Goal: Transaction & Acquisition: Purchase product/service

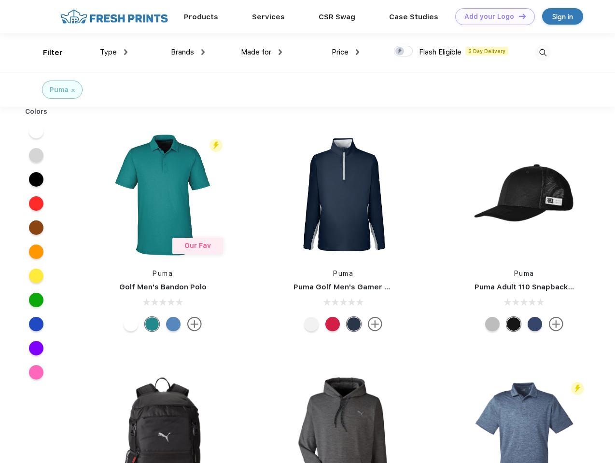
scroll to position [0, 0]
click at [491, 16] on link "Add your Logo Design Tool" at bounding box center [495, 16] width 80 height 17
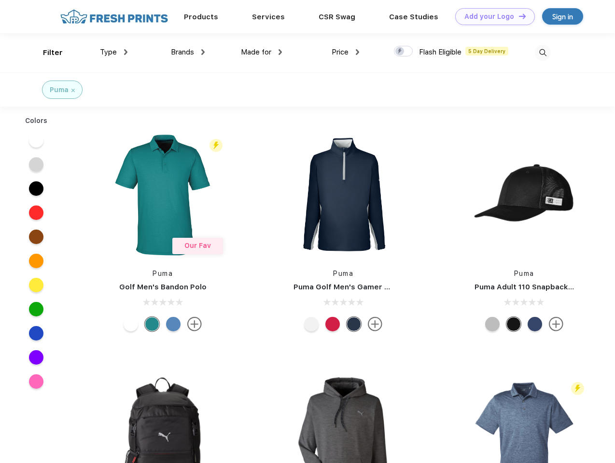
click at [0, 0] on div "Design Tool" at bounding box center [0, 0] width 0 height 0
click at [518, 16] on link "Add your Logo Design Tool" at bounding box center [495, 16] width 80 height 17
click at [46, 53] on div "Filter" at bounding box center [53, 52] width 20 height 11
click at [114, 52] on span "Type" at bounding box center [108, 52] width 17 height 9
click at [188, 52] on span "Brands" at bounding box center [182, 52] width 23 height 9
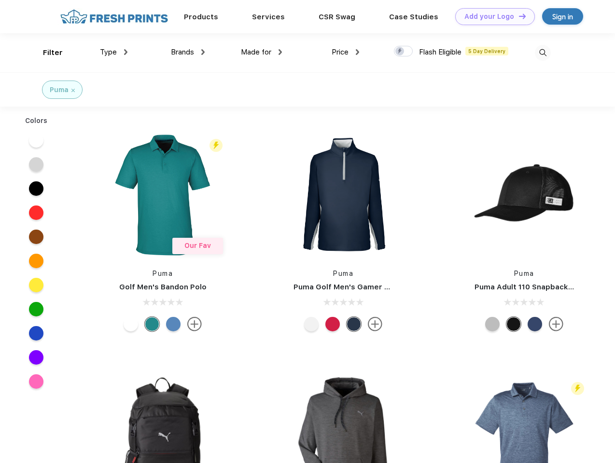
click at [262, 52] on span "Made for" at bounding box center [256, 52] width 30 height 9
click at [345, 52] on span "Price" at bounding box center [339, 52] width 17 height 9
click at [403, 52] on div at bounding box center [403, 51] width 19 height 11
click at [400, 52] on input "checkbox" at bounding box center [397, 48] width 6 height 6
click at [542, 53] on img at bounding box center [543, 53] width 16 height 16
